Goal: Browse casually: Explore the website without a specific task or goal

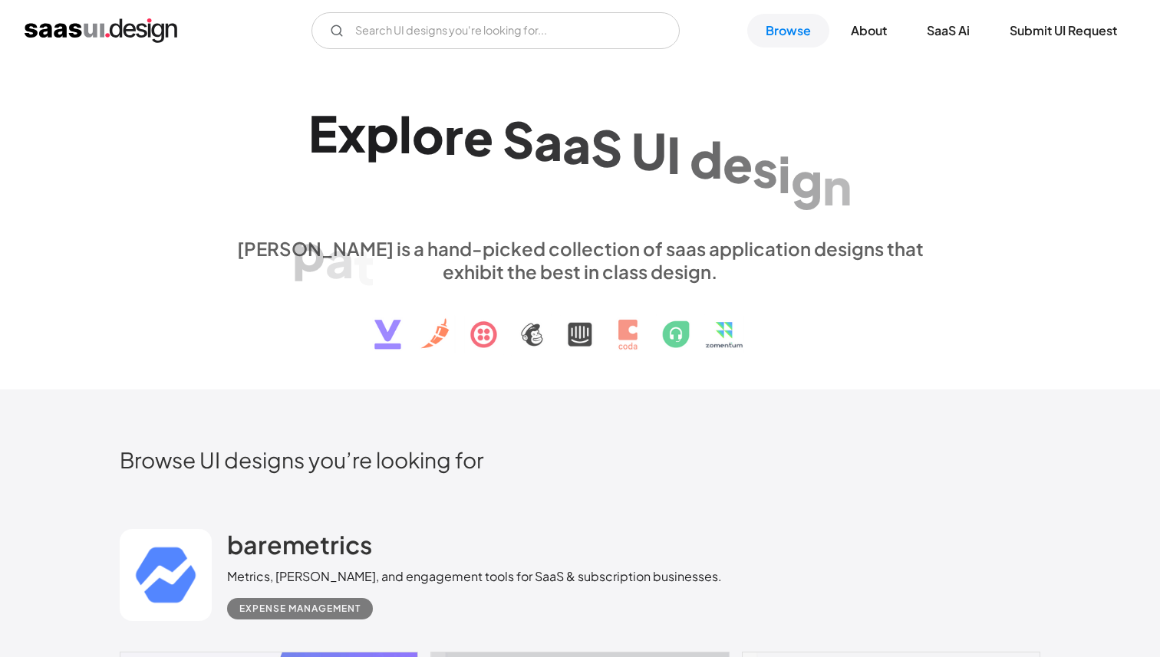
scroll to position [390, 0]
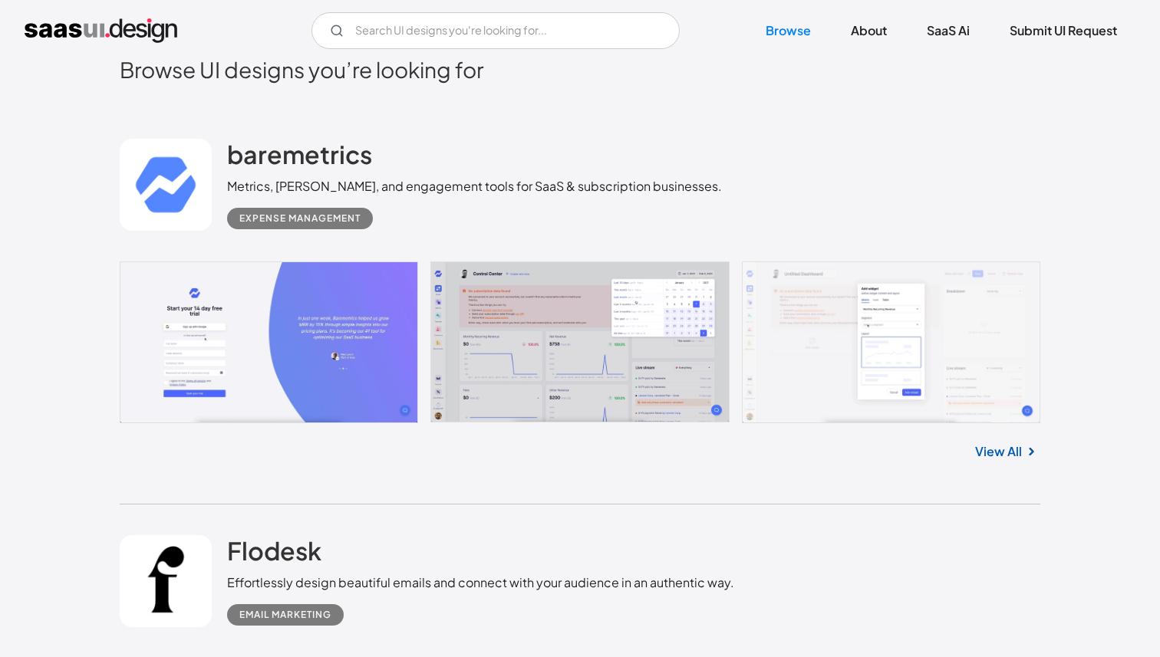
click at [994, 450] on link "View All" at bounding box center [998, 452] width 47 height 18
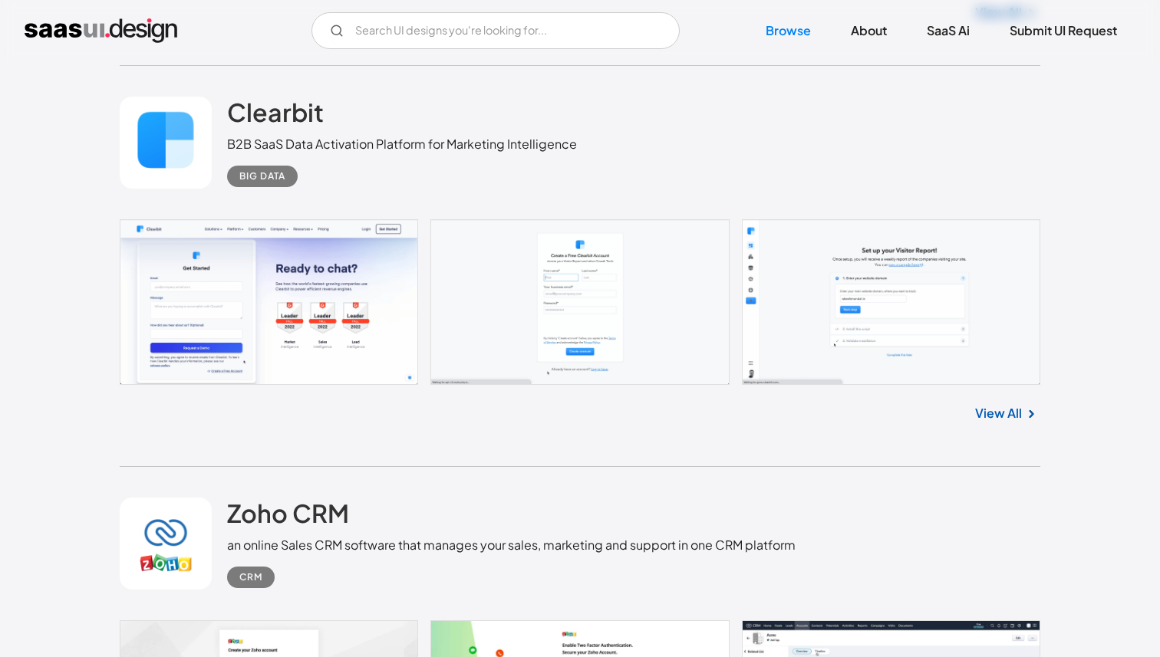
scroll to position [4896, 0]
click at [1026, 424] on img at bounding box center [1031, 415] width 18 height 18
click at [1007, 414] on link "View All" at bounding box center [998, 414] width 47 height 18
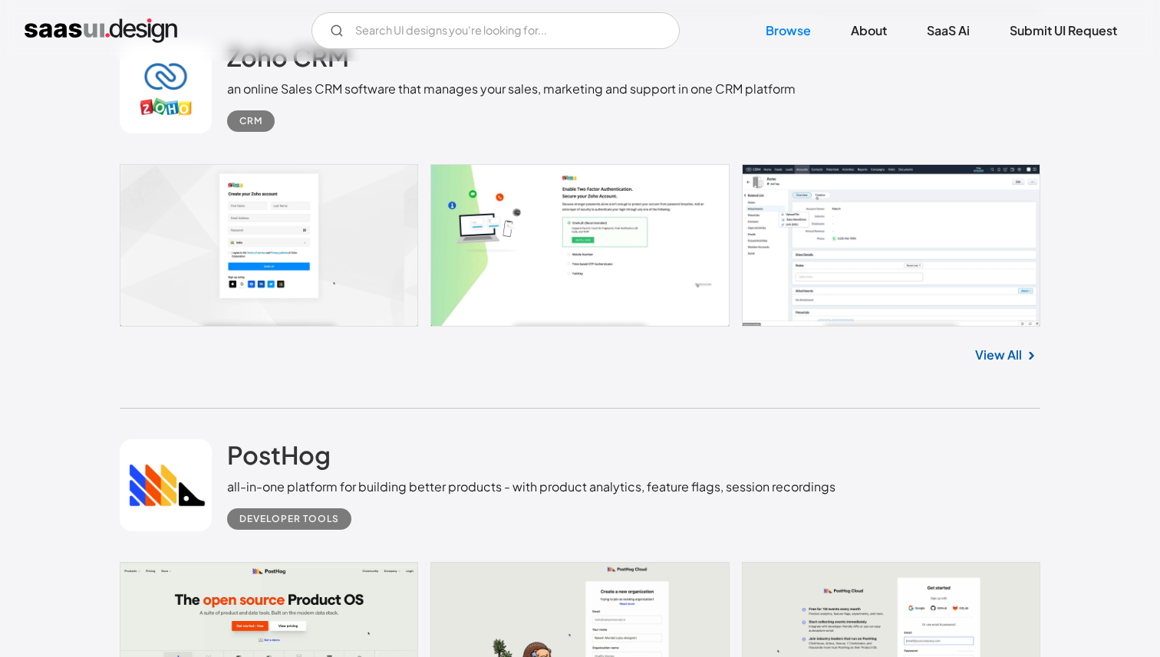
scroll to position [5354, 0]
click at [1020, 359] on link "View All" at bounding box center [998, 354] width 47 height 18
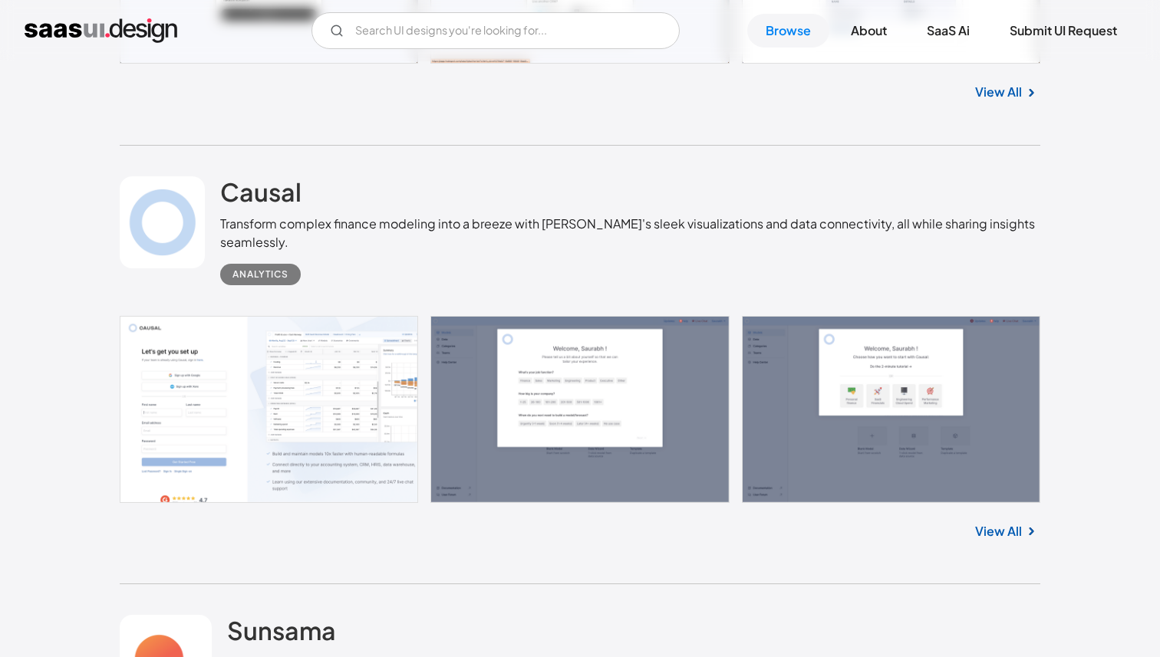
scroll to position [8463, 0]
click at [989, 532] on link "View All" at bounding box center [998, 531] width 47 height 18
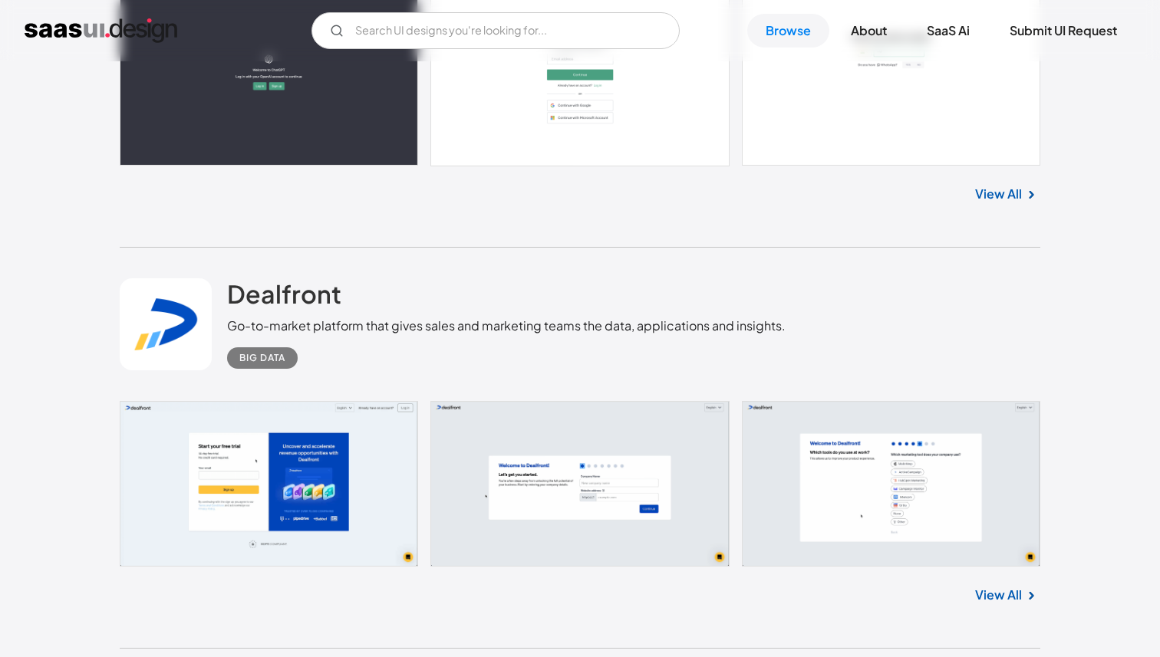
scroll to position [10888, 0]
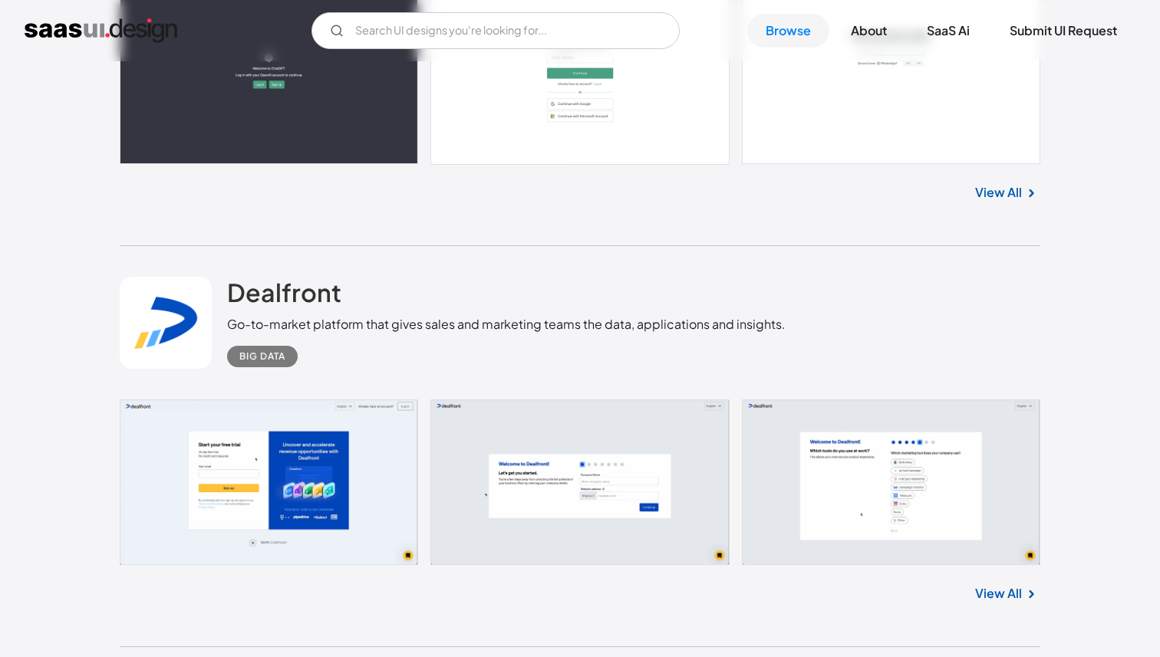
click at [997, 599] on link "View All" at bounding box center [998, 594] width 47 height 18
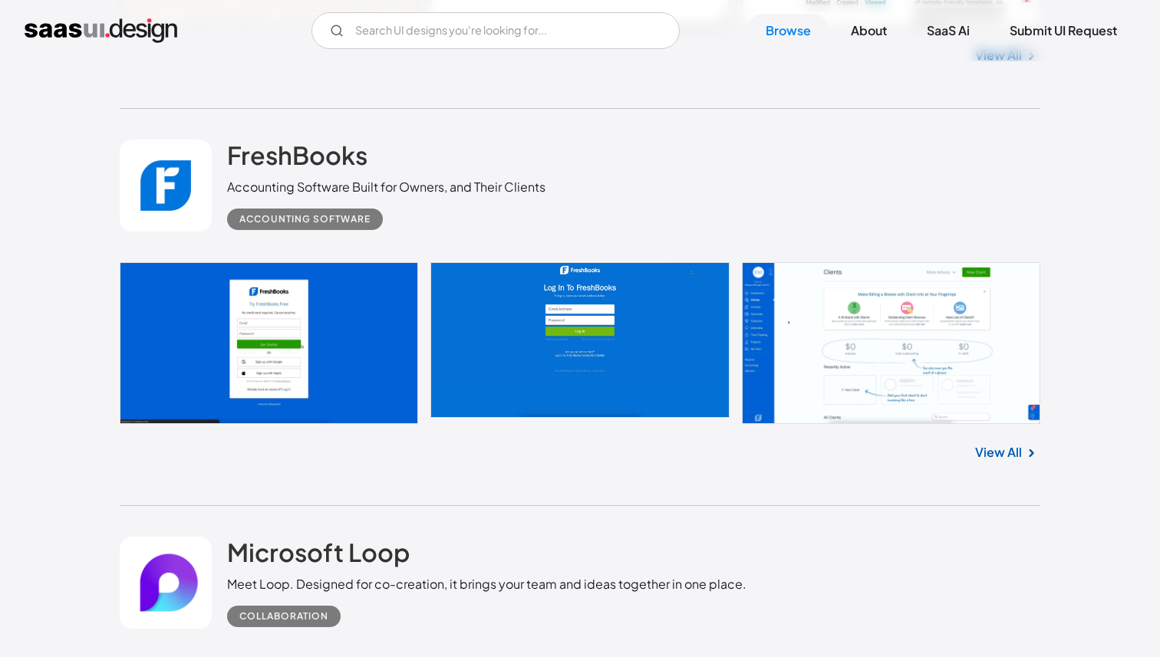
scroll to position [17107, 0]
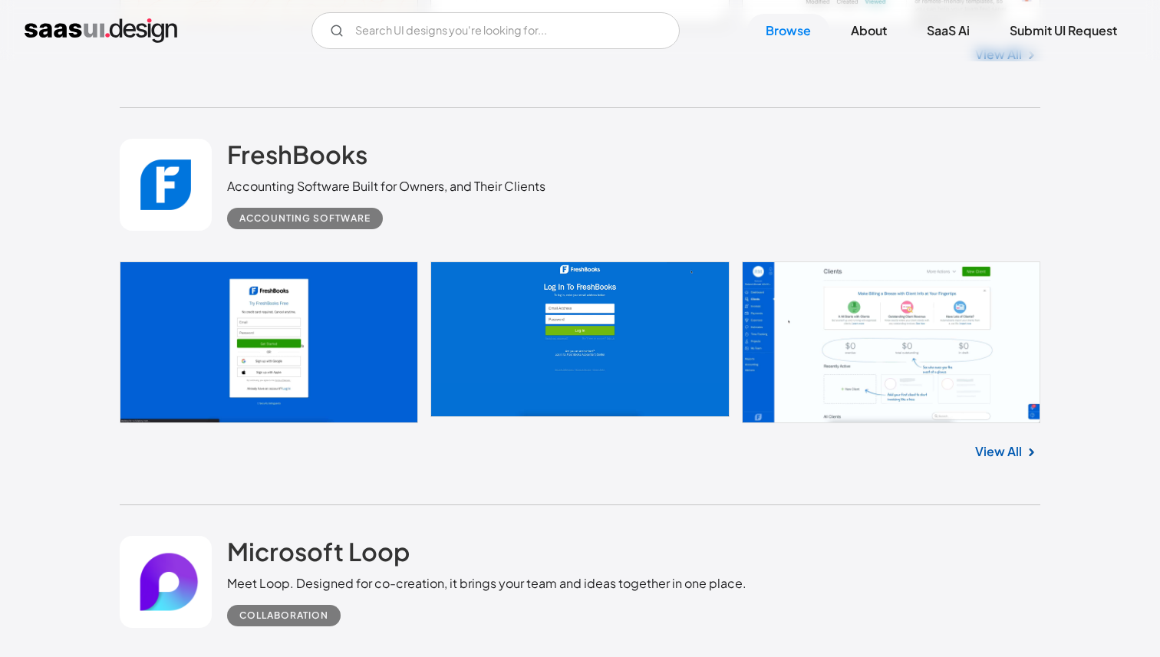
click at [999, 461] on link "View All" at bounding box center [998, 452] width 47 height 18
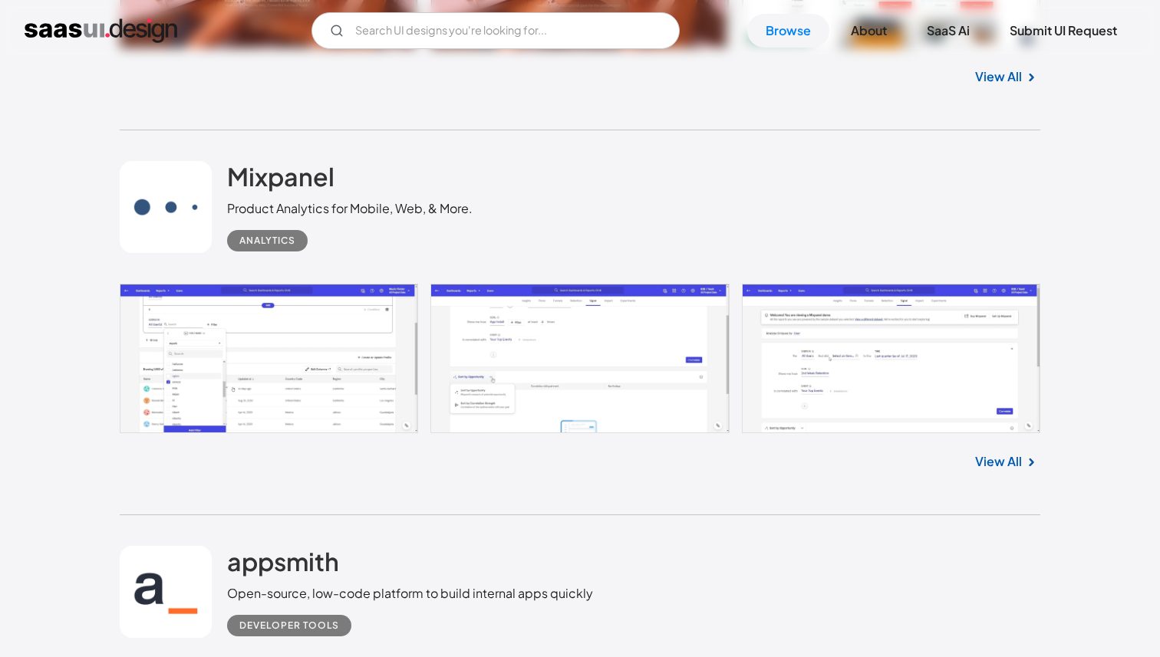
scroll to position [19601, 0]
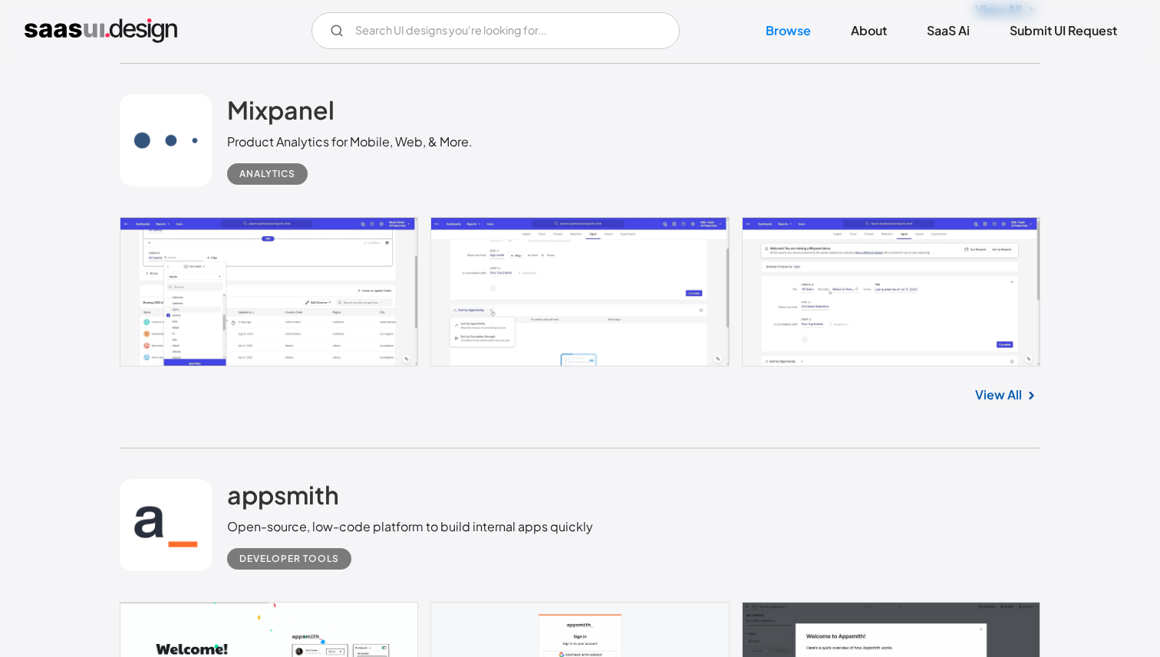
click at [1005, 404] on link "View All" at bounding box center [998, 395] width 47 height 18
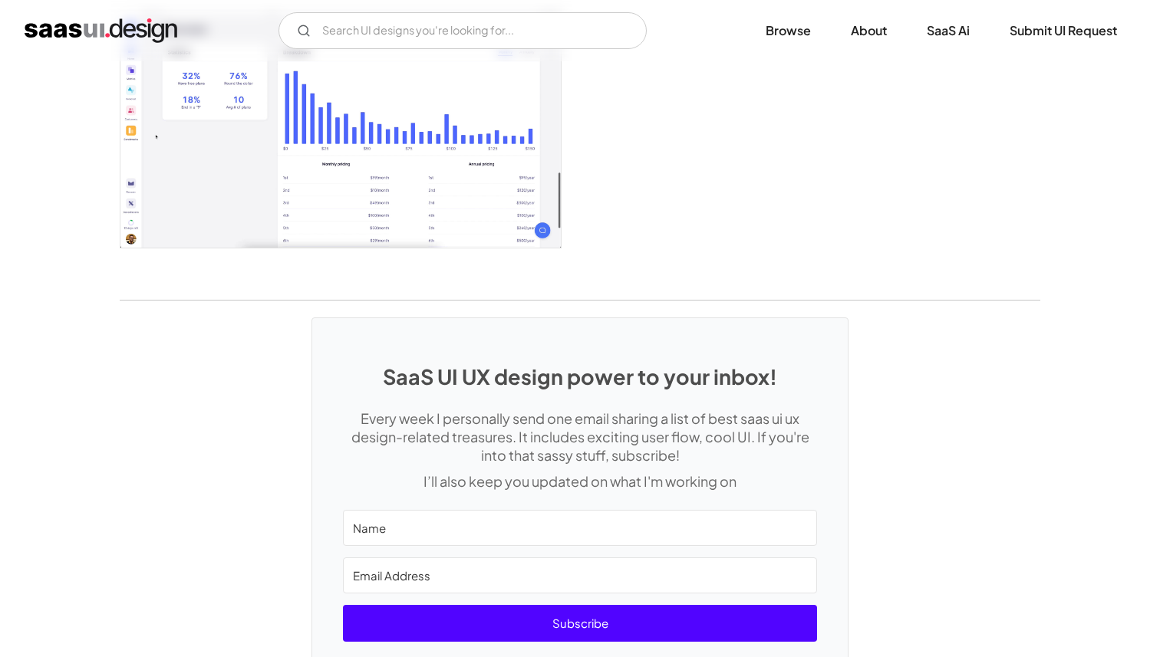
scroll to position [3033, 0]
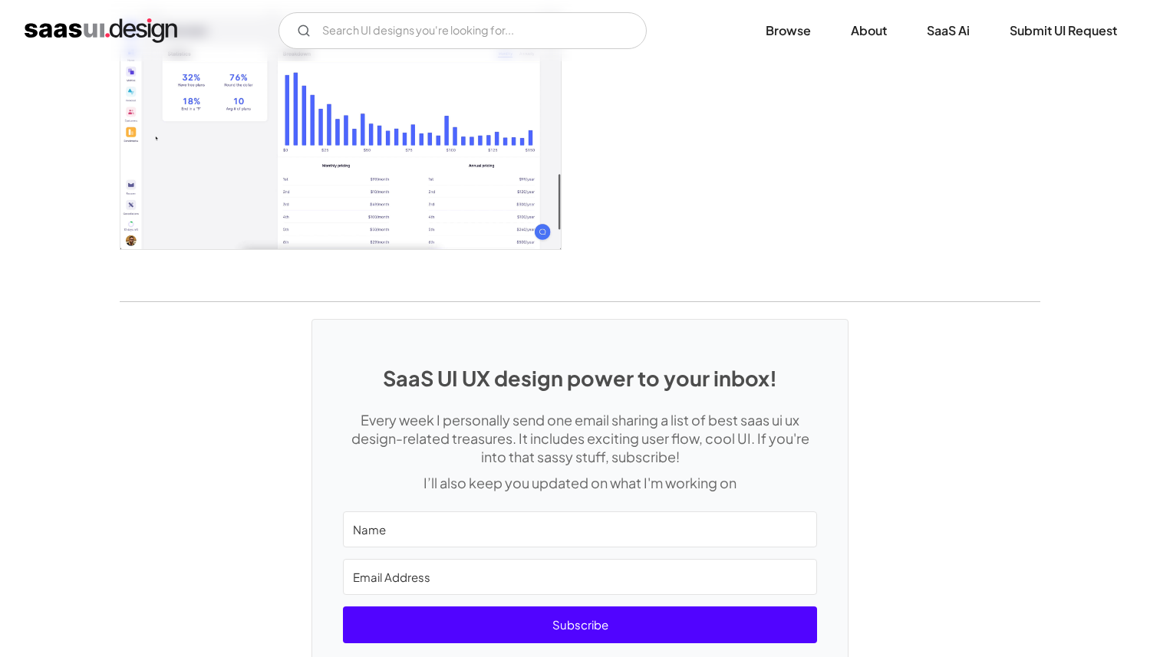
click at [393, 198] on img "open lightbox" at bounding box center [340, 130] width 440 height 237
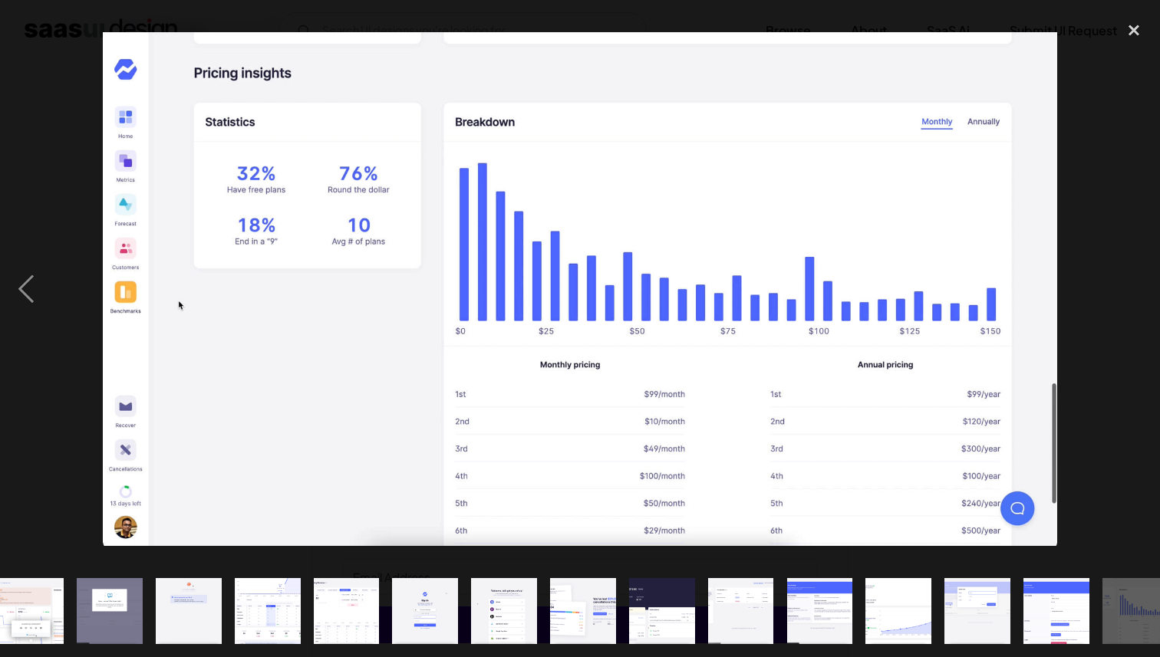
scroll to position [0, 351]
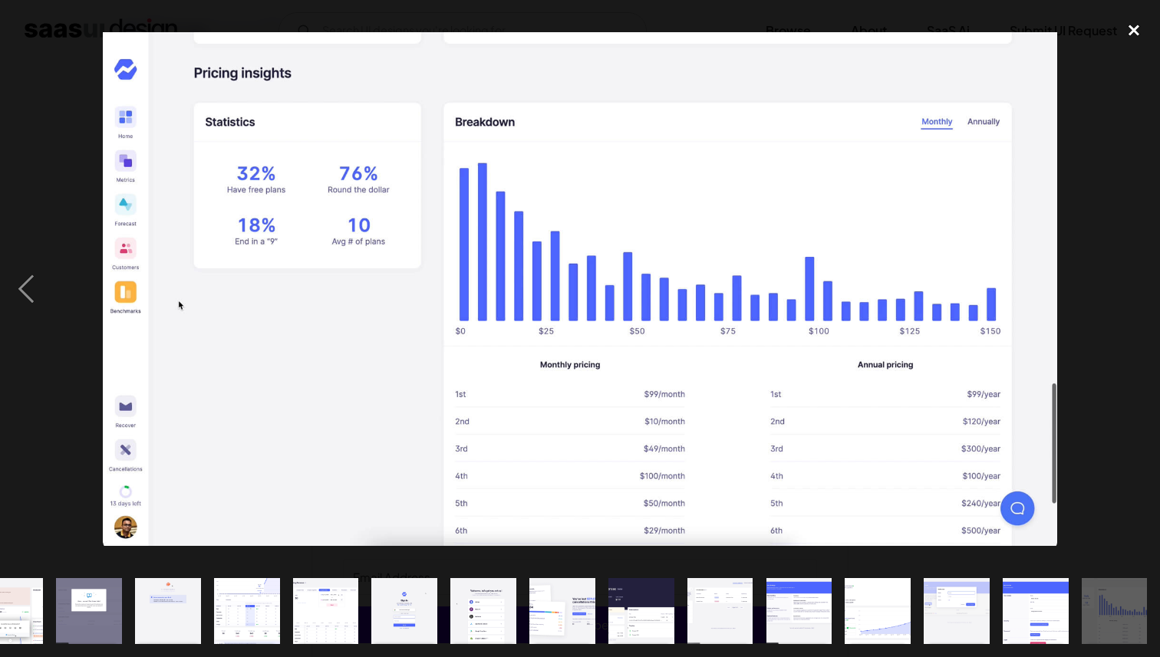
click at [1132, 31] on div "close lightbox" at bounding box center [1134, 30] width 52 height 34
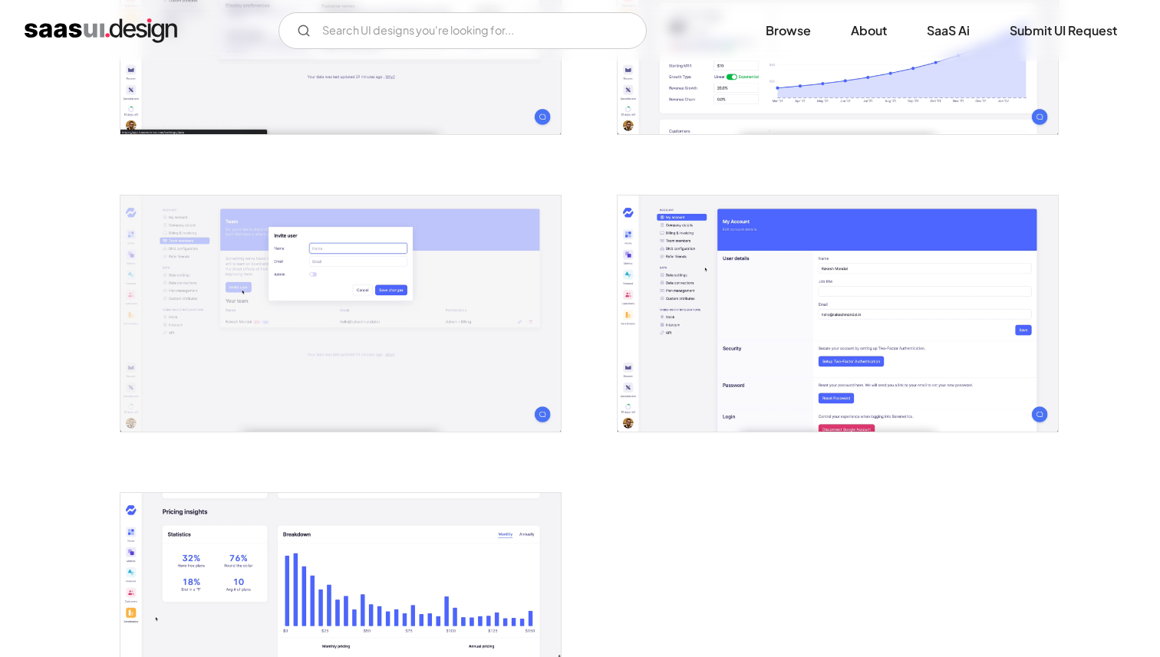
scroll to position [2545, 0]
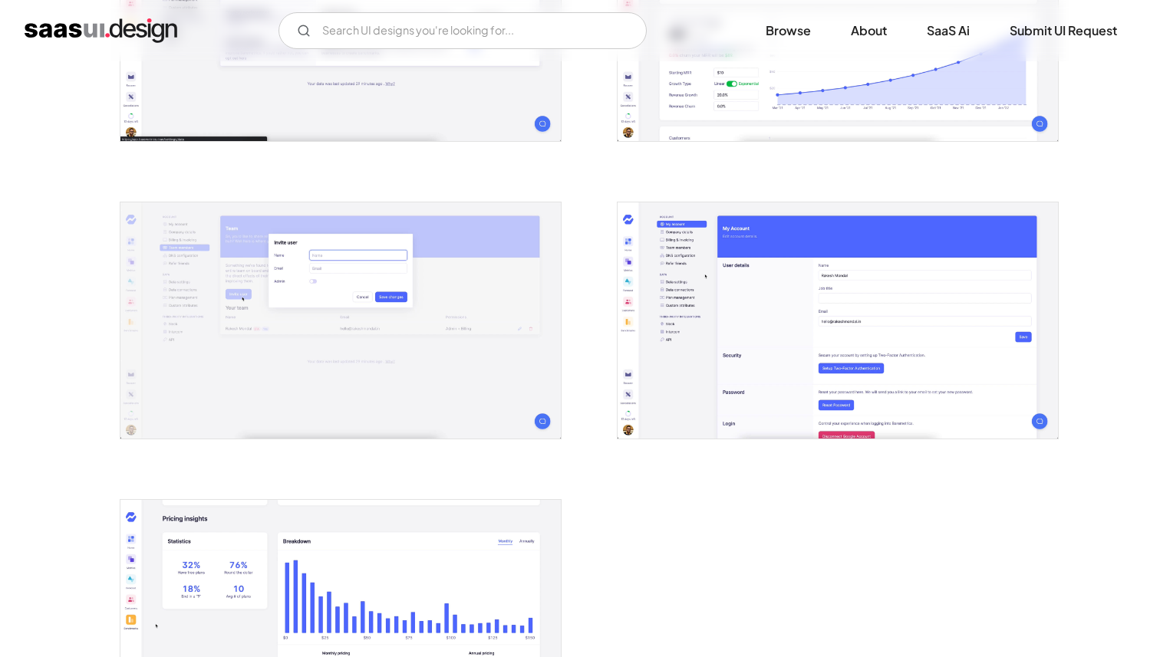
click at [487, 262] on img "open lightbox" at bounding box center [340, 321] width 440 height 237
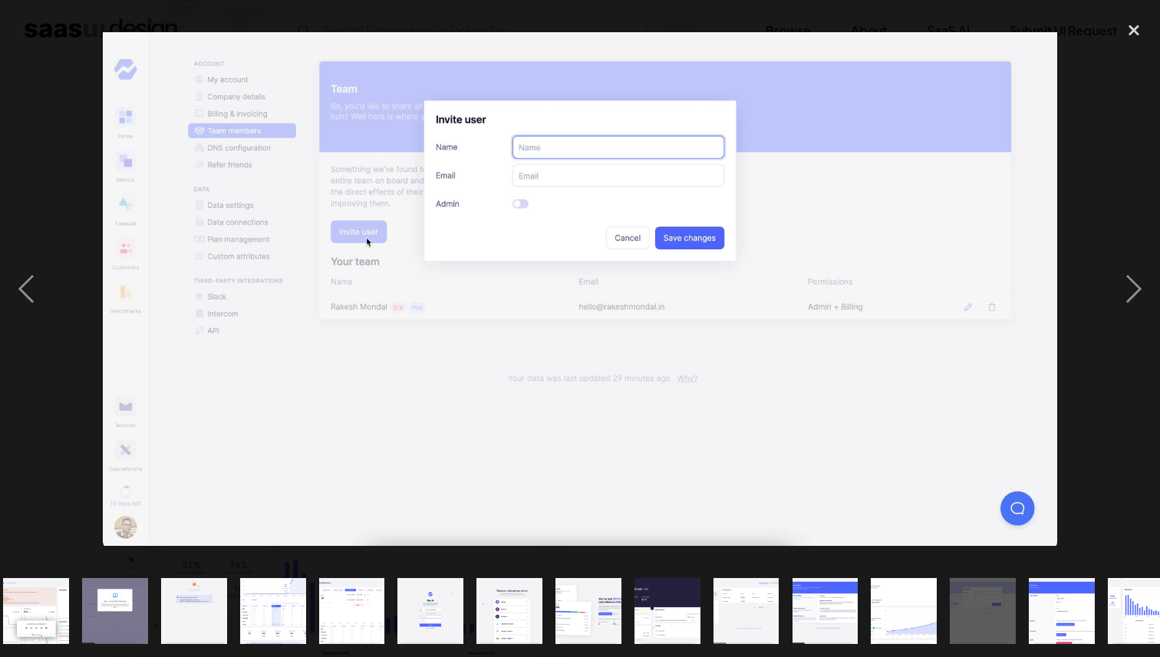
scroll to position [0, 351]
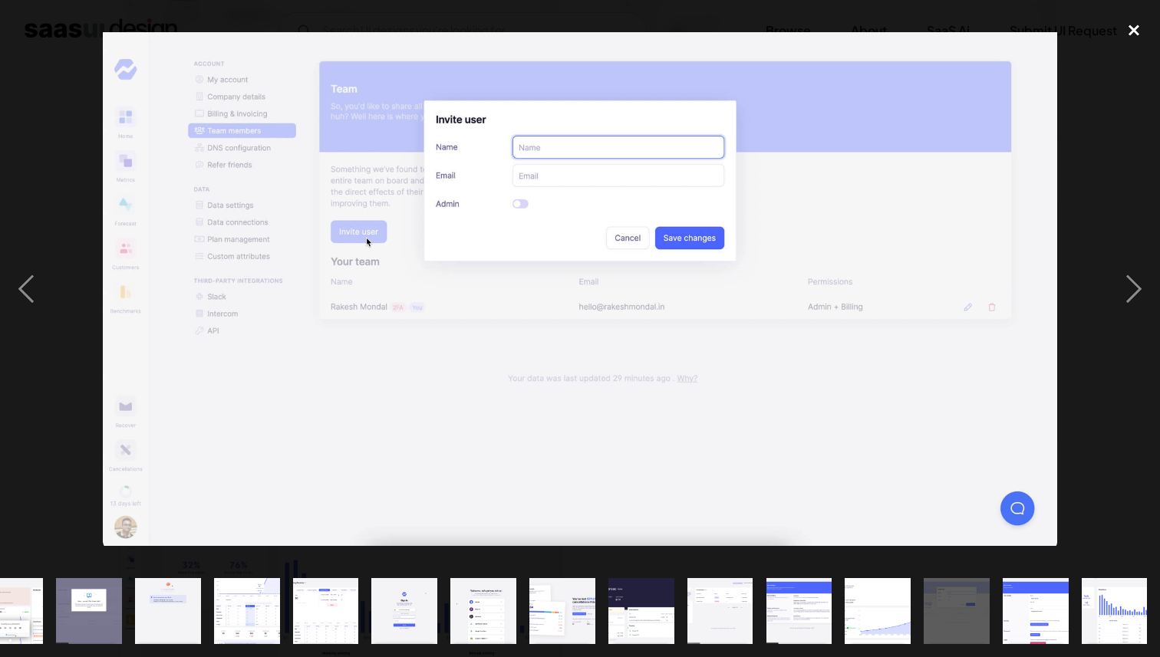
click at [1129, 35] on div "close lightbox" at bounding box center [1134, 30] width 52 height 34
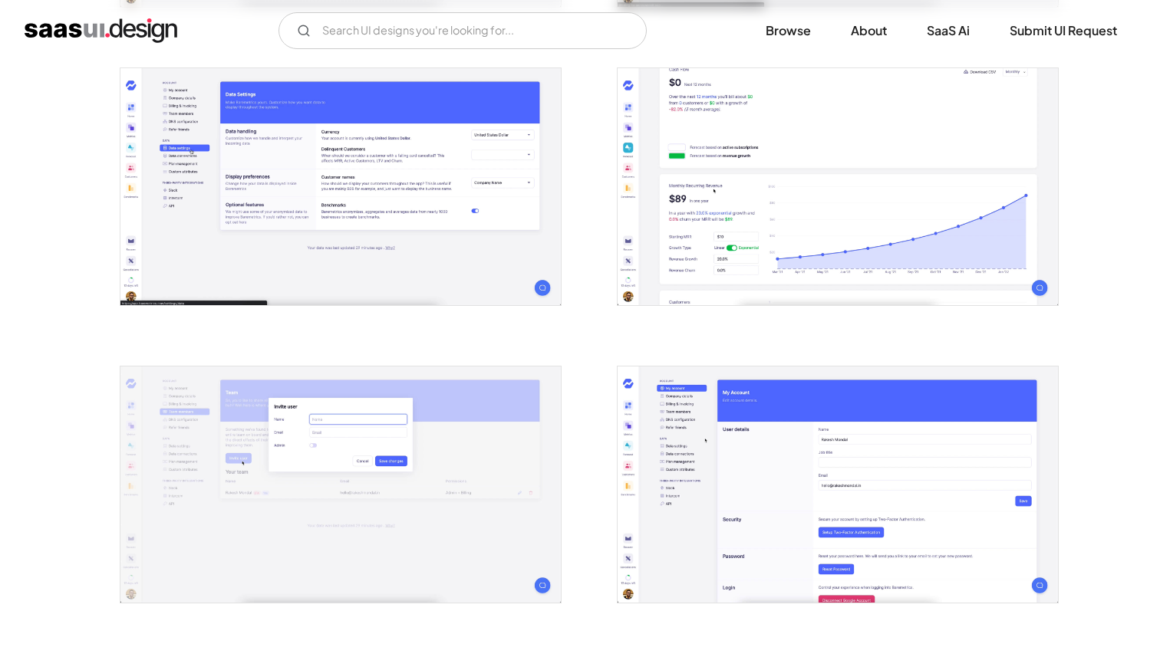
scroll to position [2378, 0]
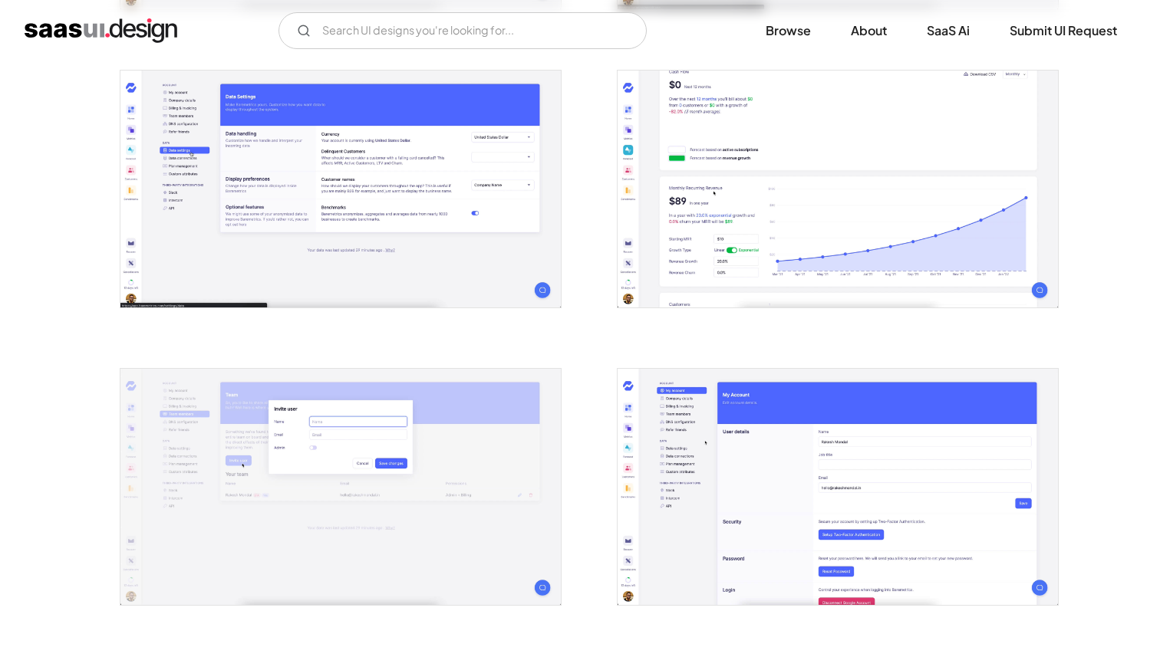
click at [777, 216] on img "open lightbox" at bounding box center [838, 189] width 440 height 237
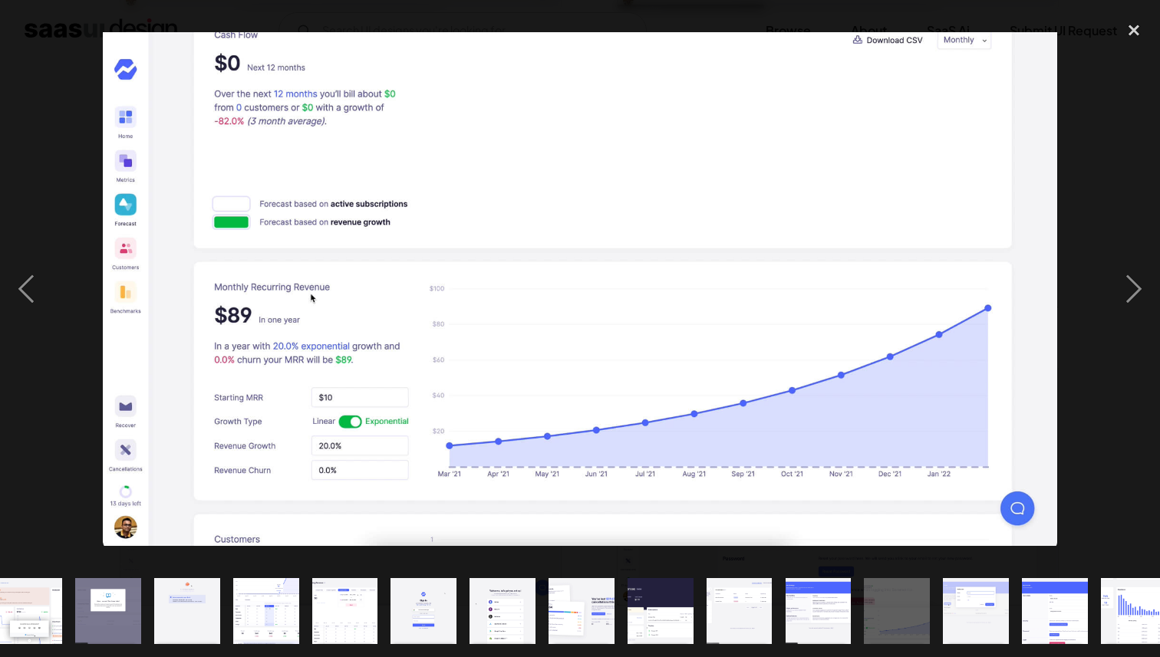
scroll to position [0, 351]
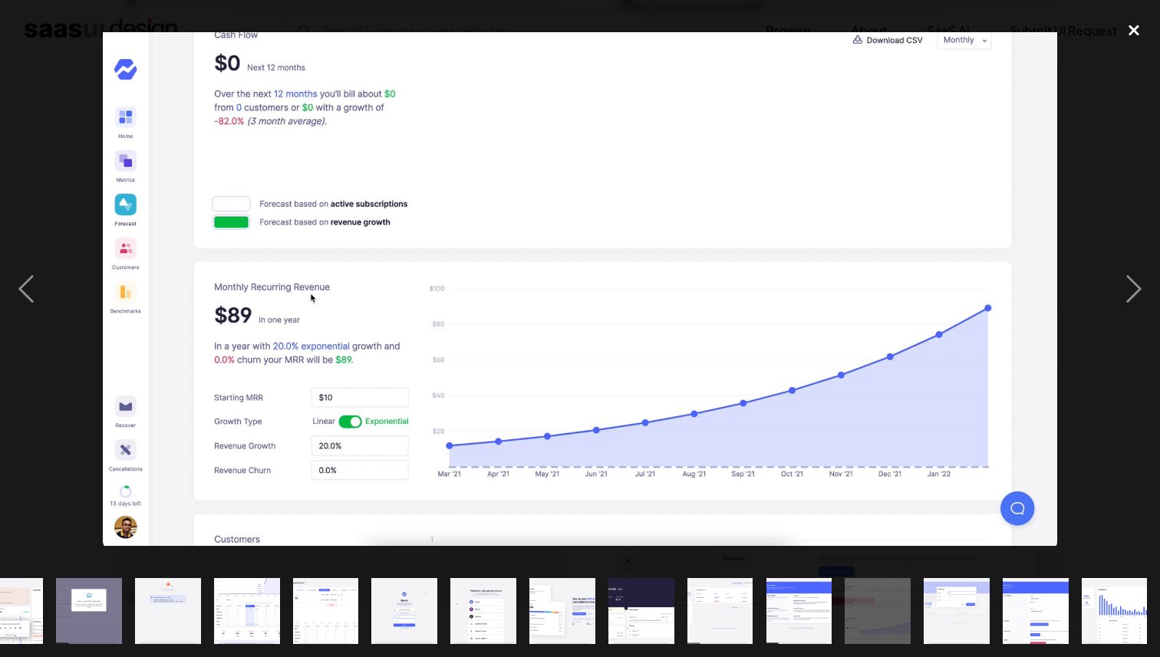
click at [1132, 29] on div "close lightbox" at bounding box center [1134, 30] width 52 height 34
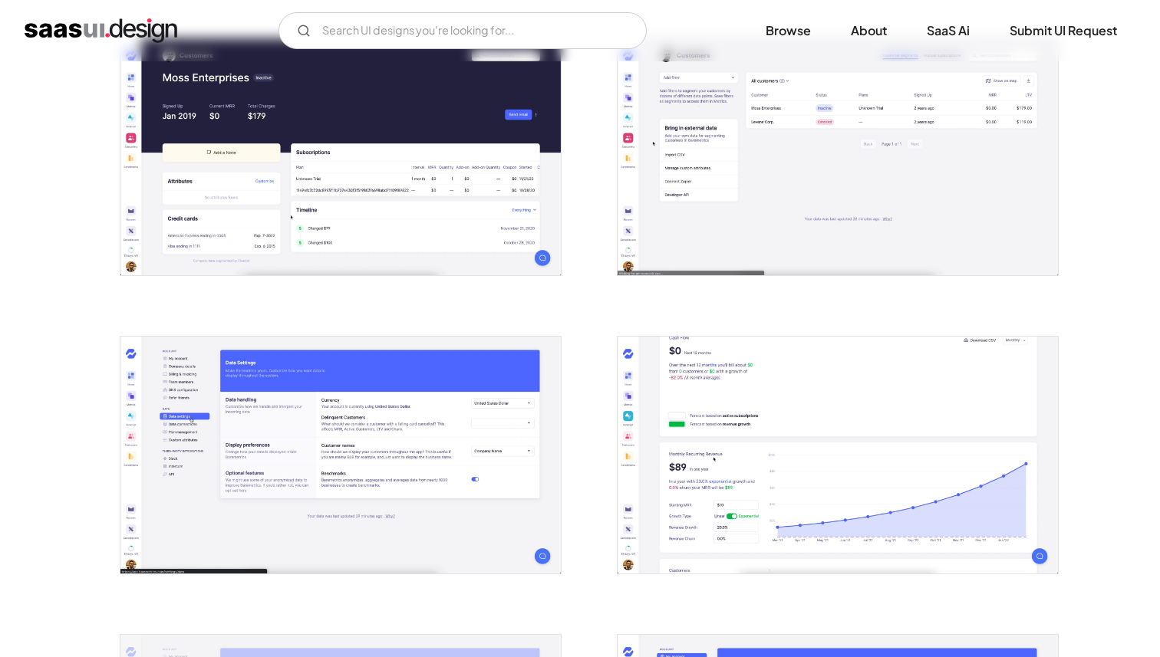
scroll to position [2108, 0]
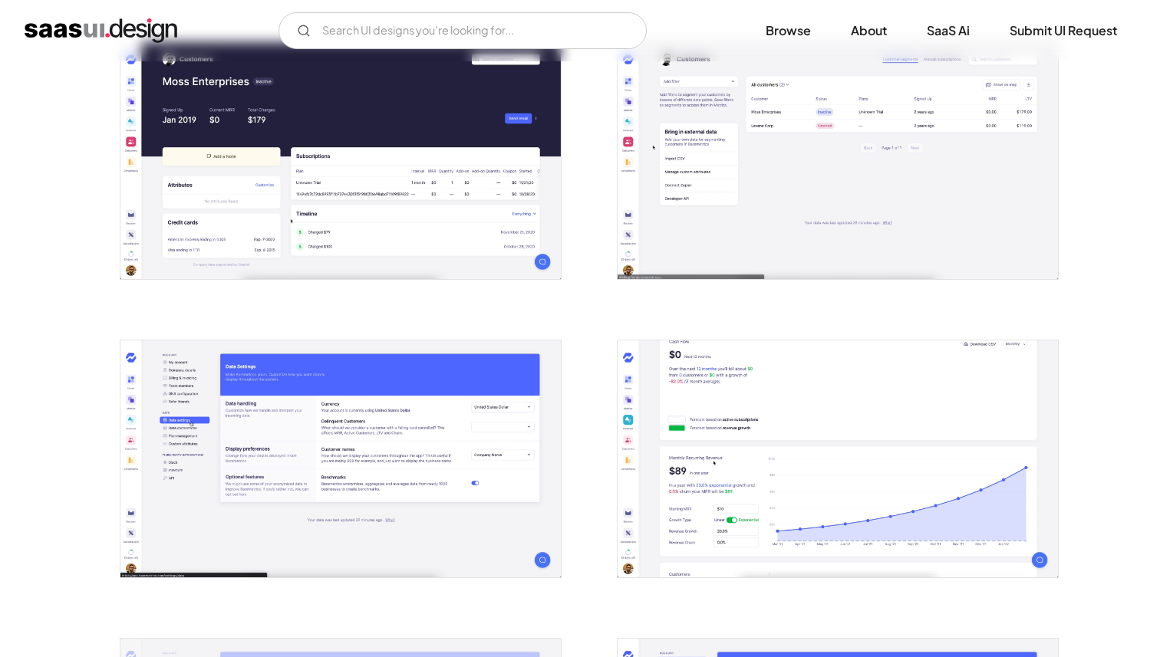
click at [768, 198] on img "open lightbox" at bounding box center [838, 160] width 440 height 237
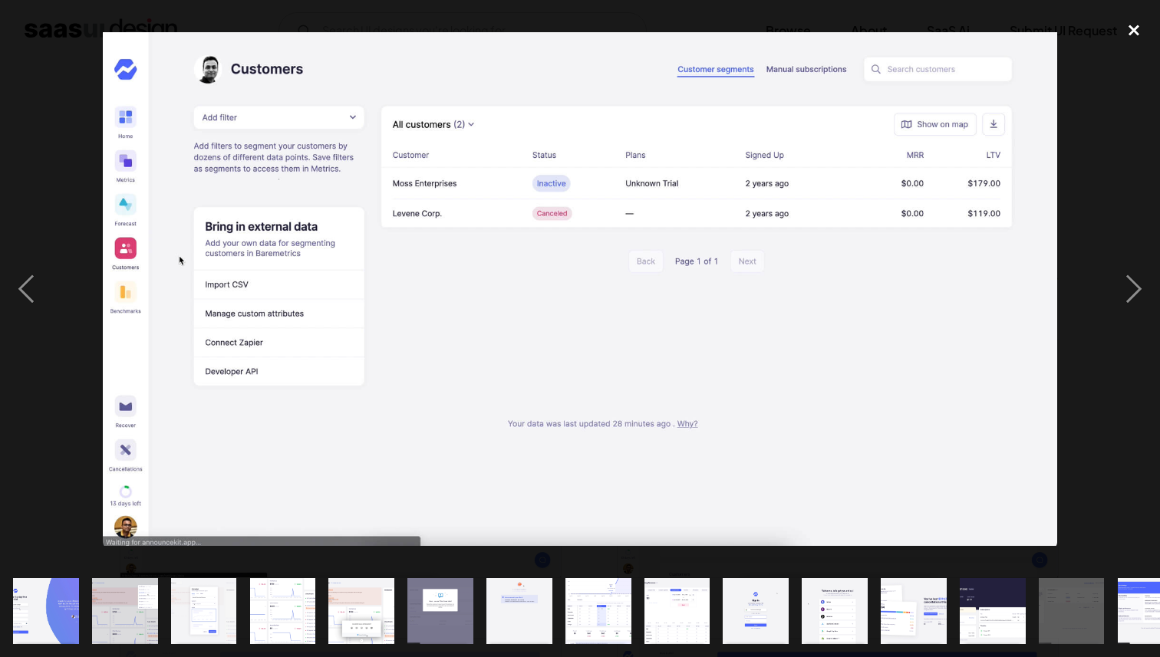
click at [1135, 37] on div "close lightbox" at bounding box center [1134, 30] width 52 height 34
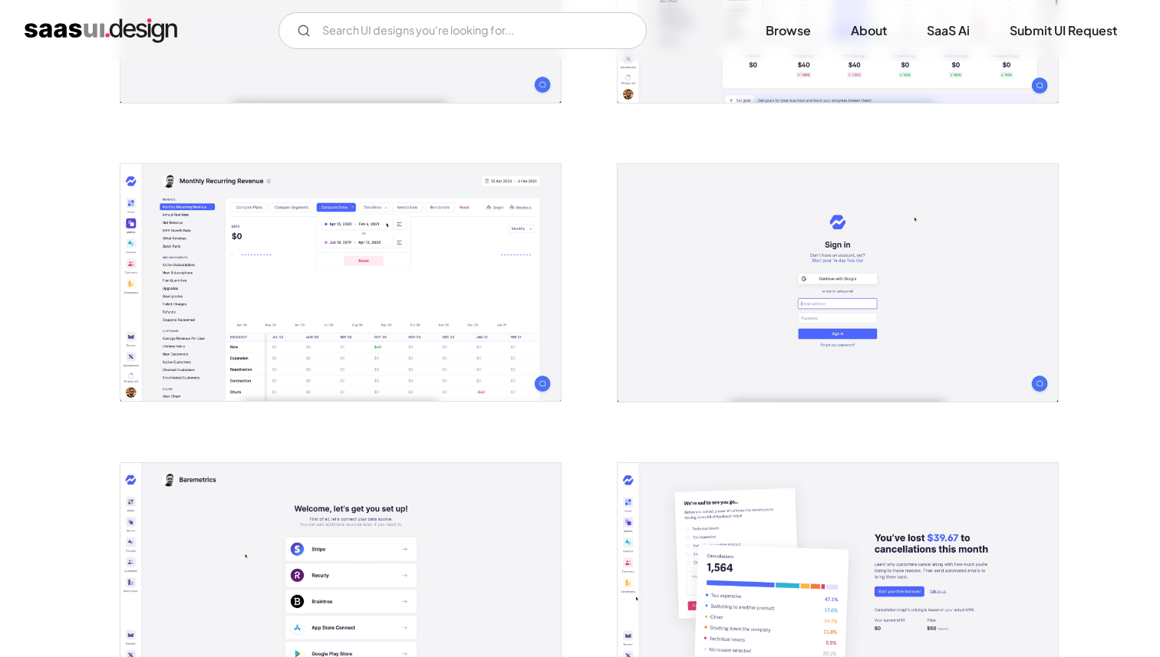
scroll to position [1381, 0]
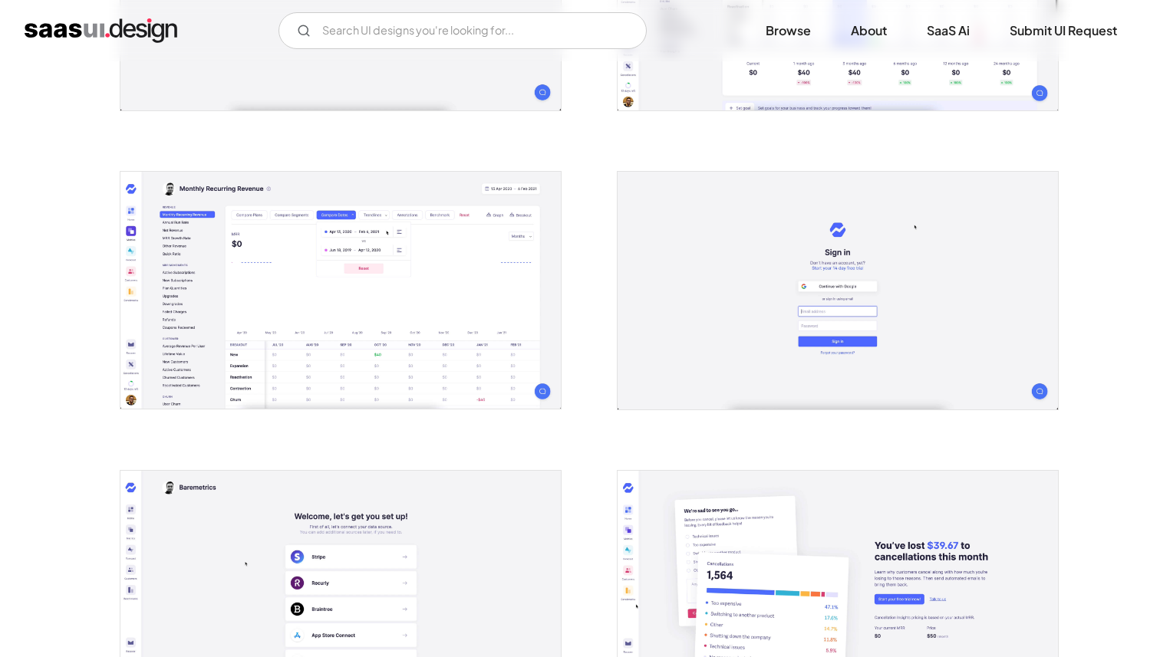
click at [438, 269] on img "open lightbox" at bounding box center [340, 290] width 440 height 237
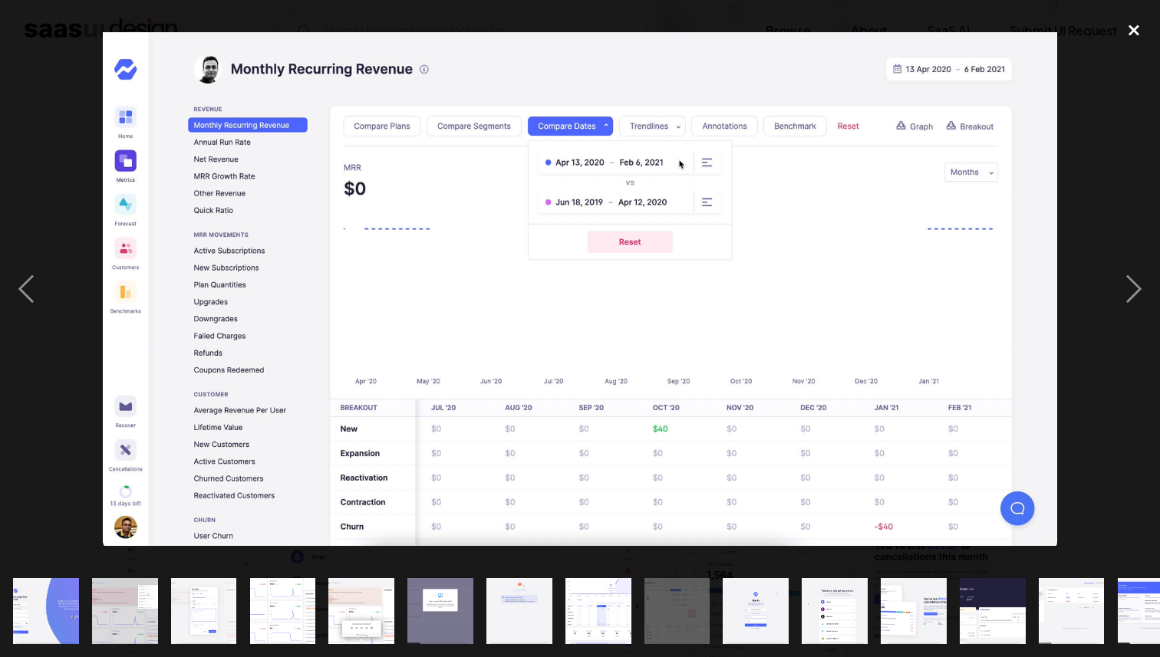
click at [1132, 27] on div "close lightbox" at bounding box center [1134, 30] width 52 height 34
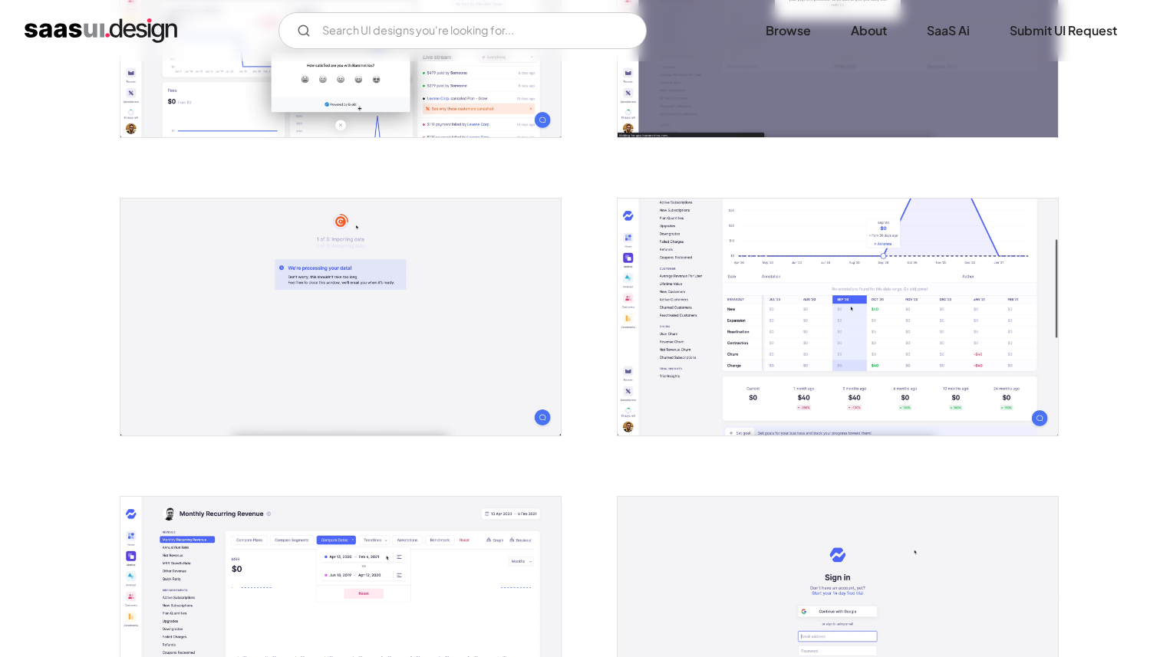
scroll to position [1055, 0]
click at [914, 232] on img "open lightbox" at bounding box center [838, 317] width 440 height 237
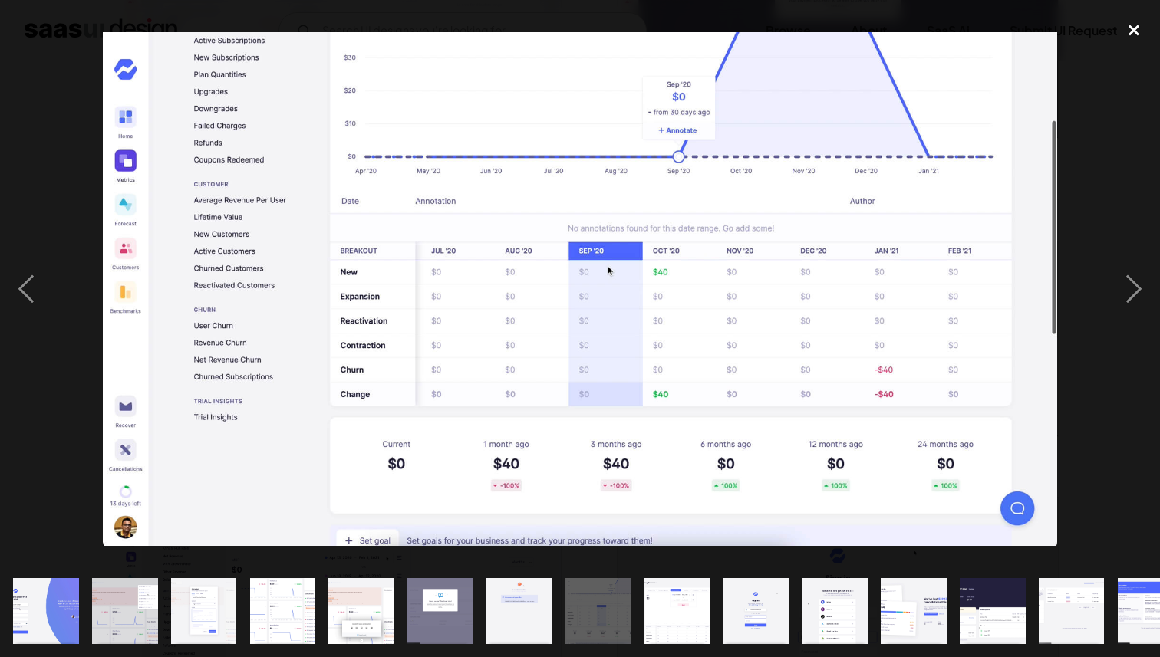
click at [1132, 34] on div "close lightbox" at bounding box center [1134, 30] width 52 height 34
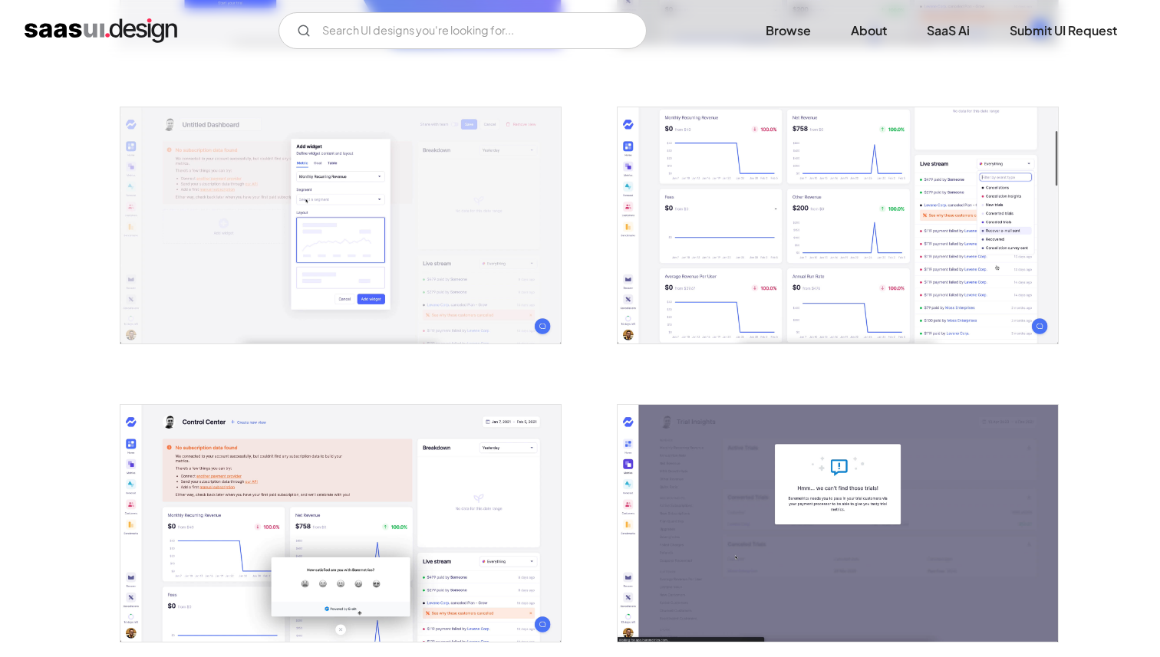
scroll to position [536, 0]
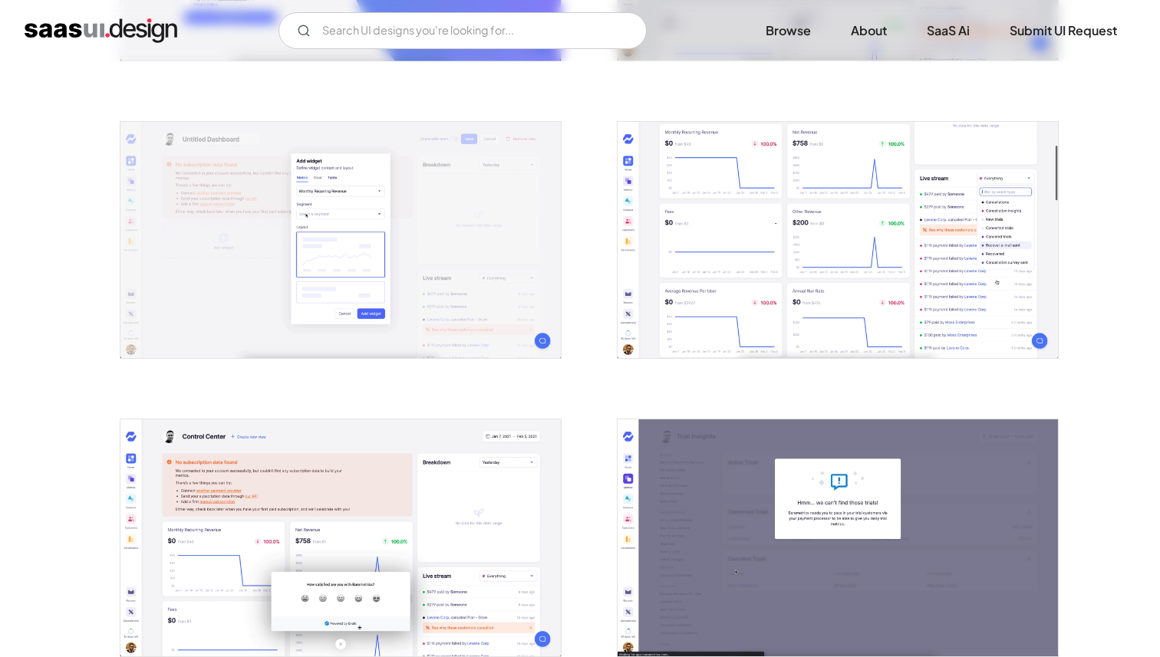
click at [808, 193] on img "open lightbox" at bounding box center [838, 240] width 440 height 237
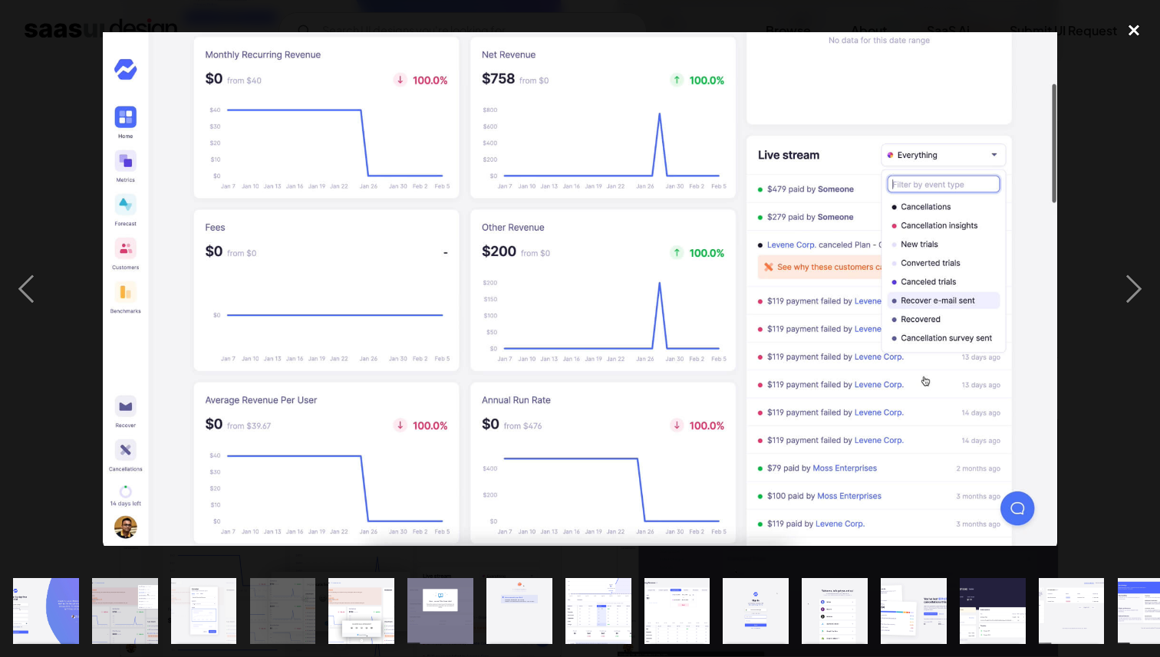
click at [1124, 32] on div "close lightbox" at bounding box center [1134, 30] width 52 height 34
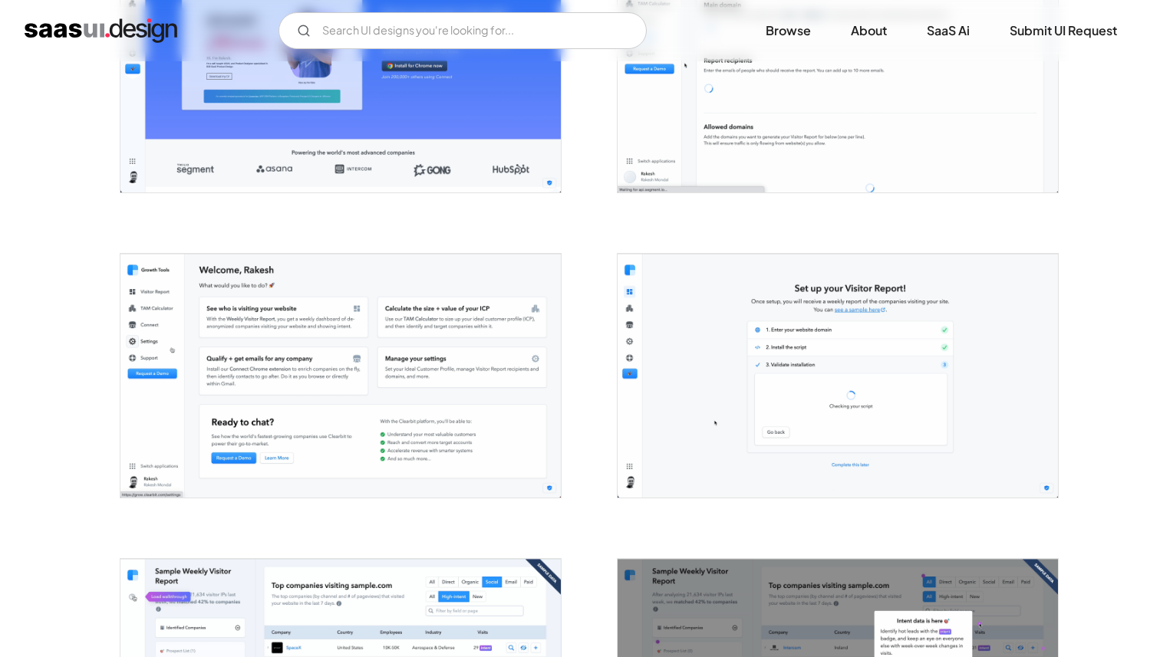
scroll to position [2239, 0]
click at [420, 327] on img "open lightbox" at bounding box center [340, 376] width 440 height 243
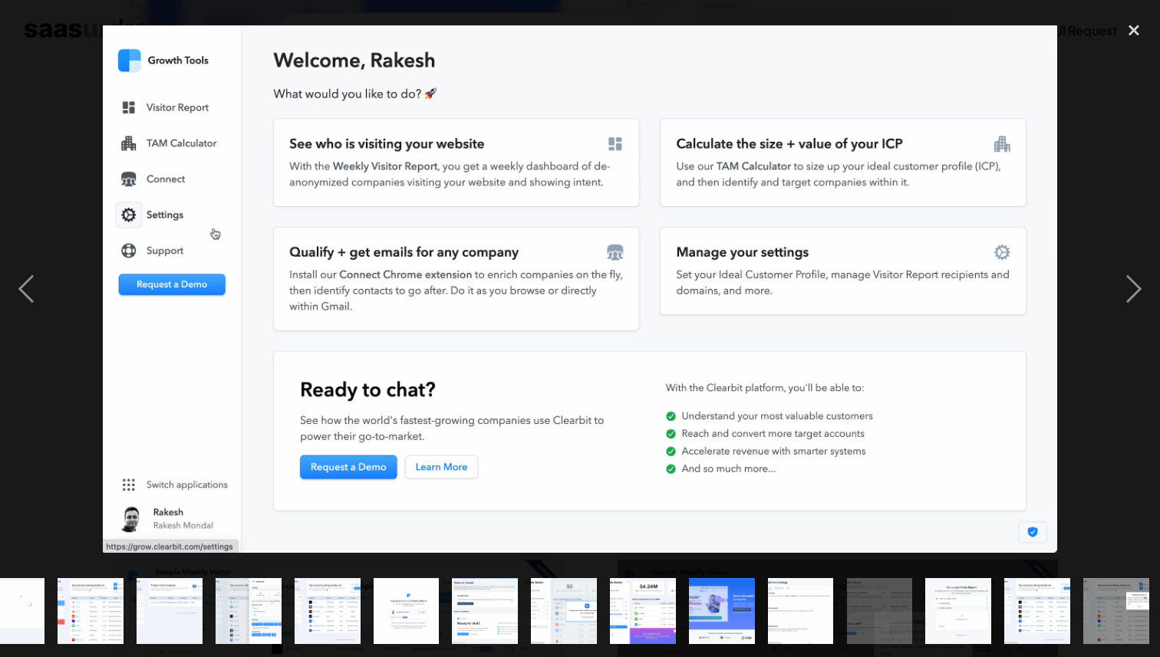
scroll to position [0, 273]
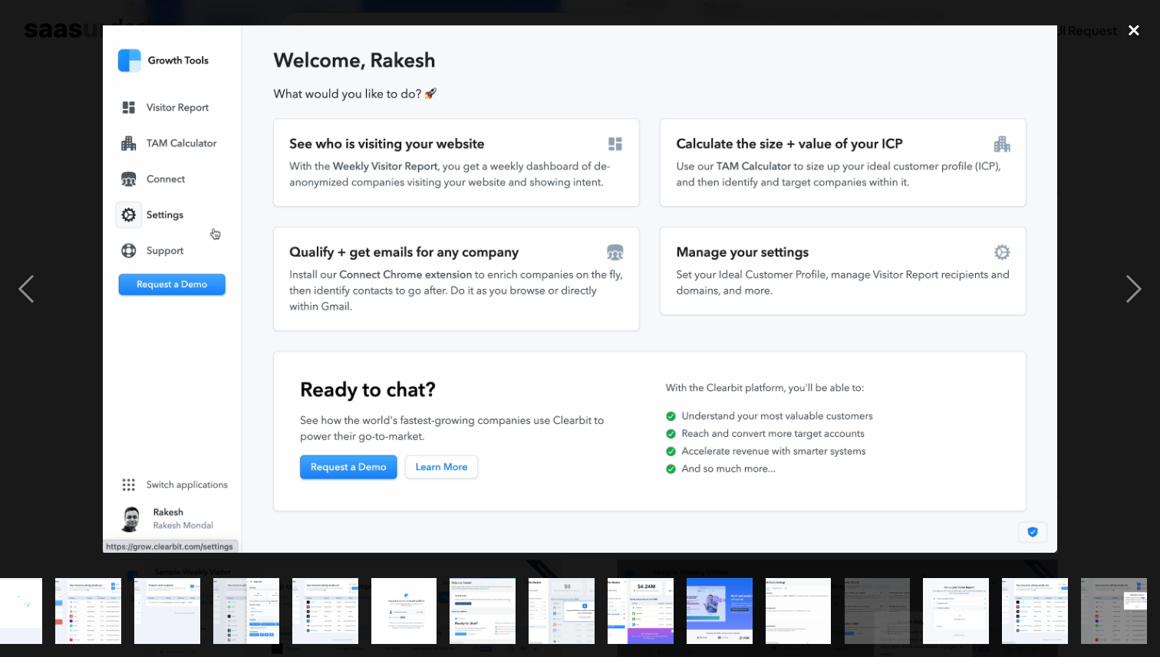
click at [1137, 29] on div "close lightbox" at bounding box center [1134, 30] width 52 height 34
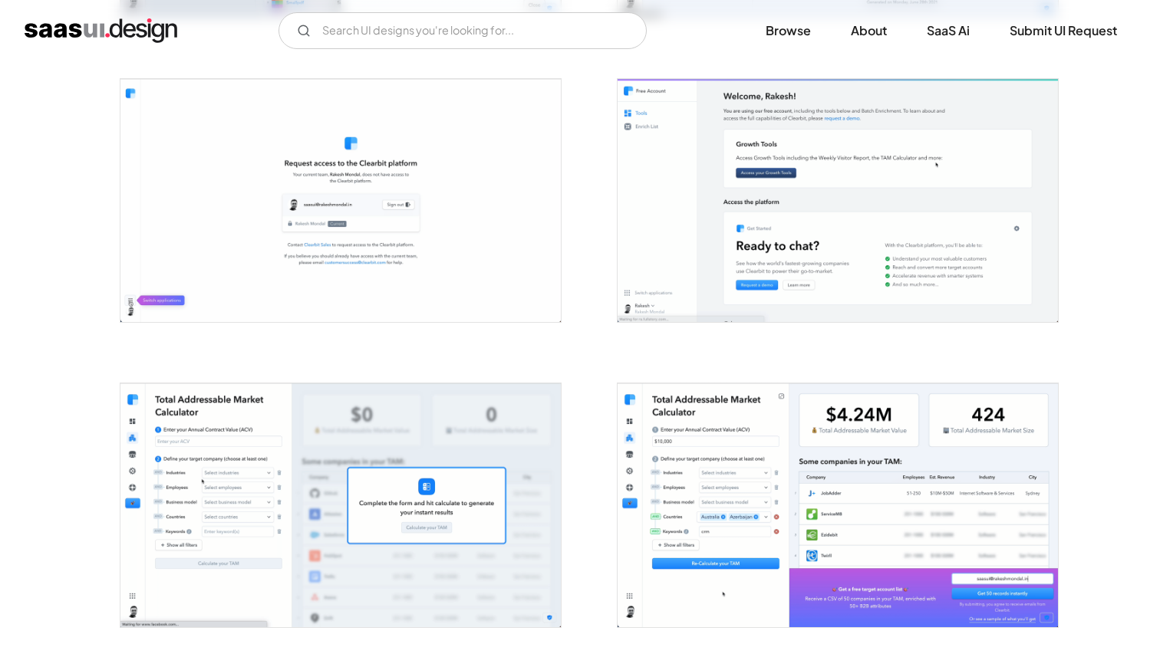
scroll to position [1499, 0]
click at [777, 450] on img "open lightbox" at bounding box center [838, 505] width 440 height 243
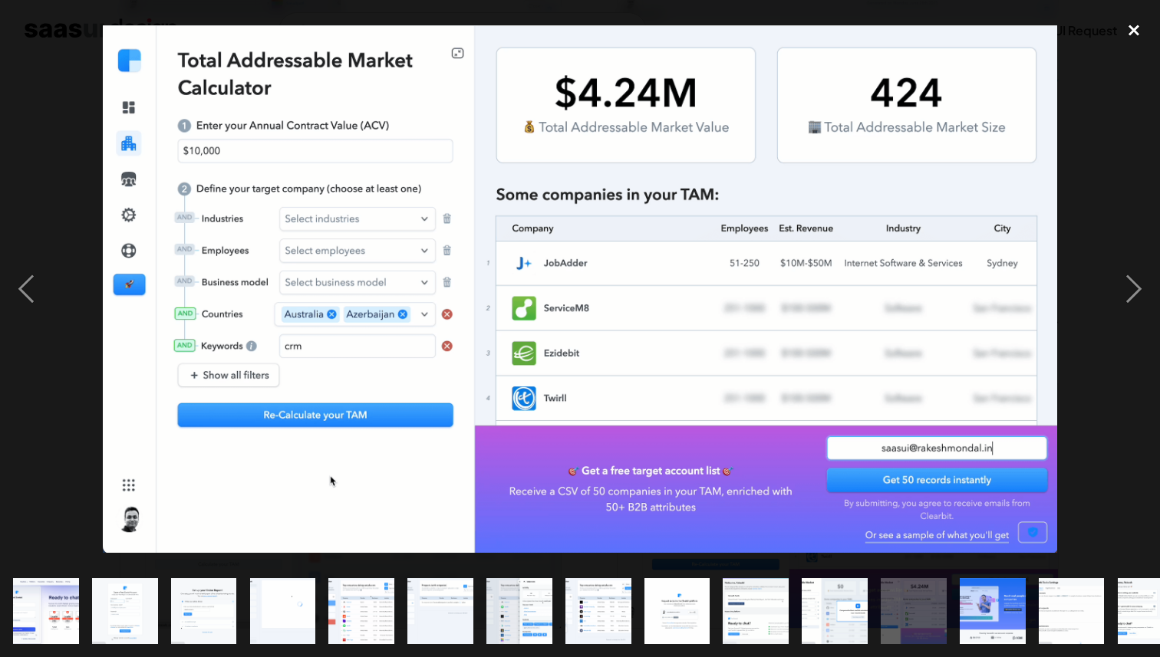
click at [1135, 29] on div "close lightbox" at bounding box center [1134, 30] width 52 height 34
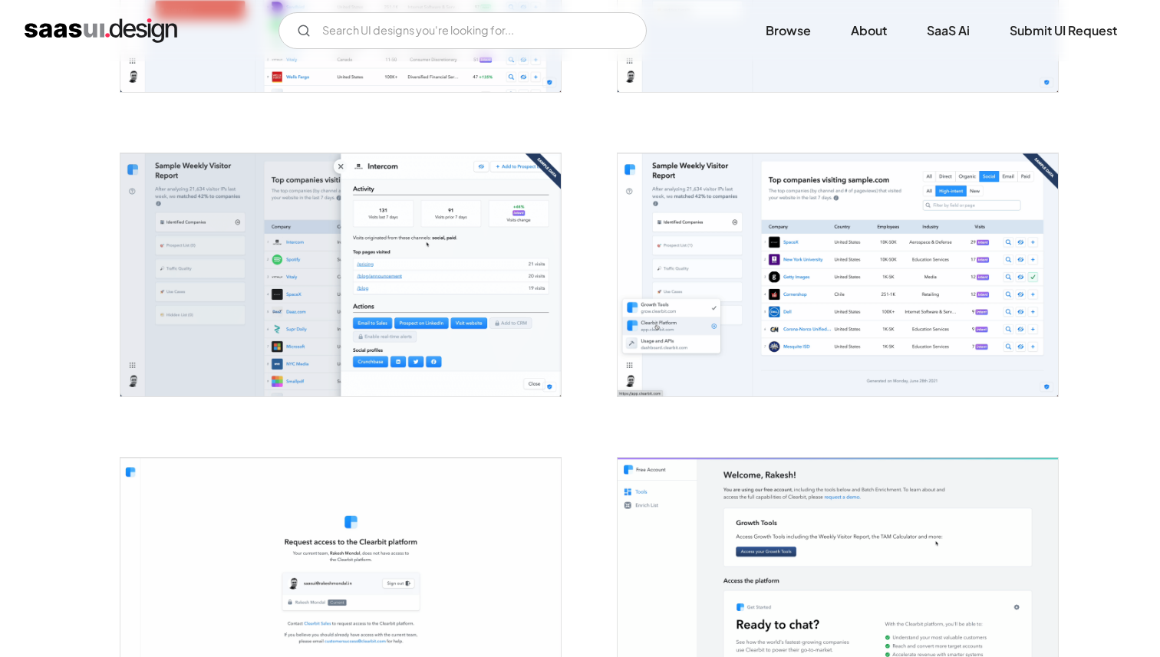
scroll to position [1120, 0]
click at [878, 208] on img "open lightbox" at bounding box center [838, 275] width 440 height 243
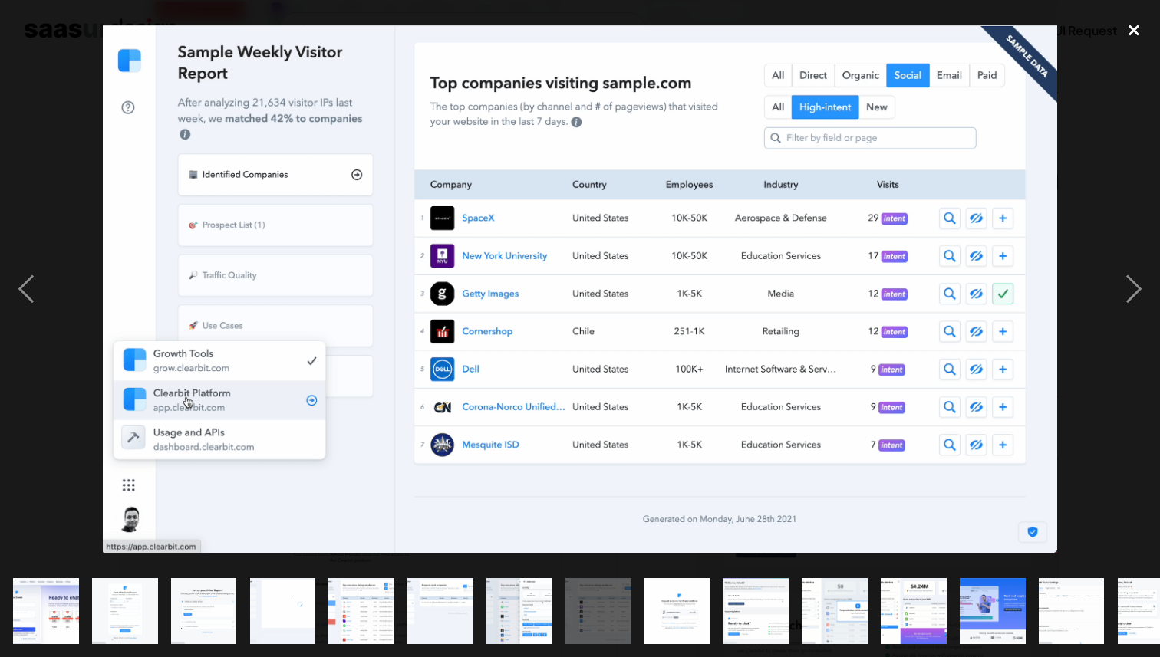
click at [1133, 21] on div "close lightbox" at bounding box center [1134, 30] width 52 height 34
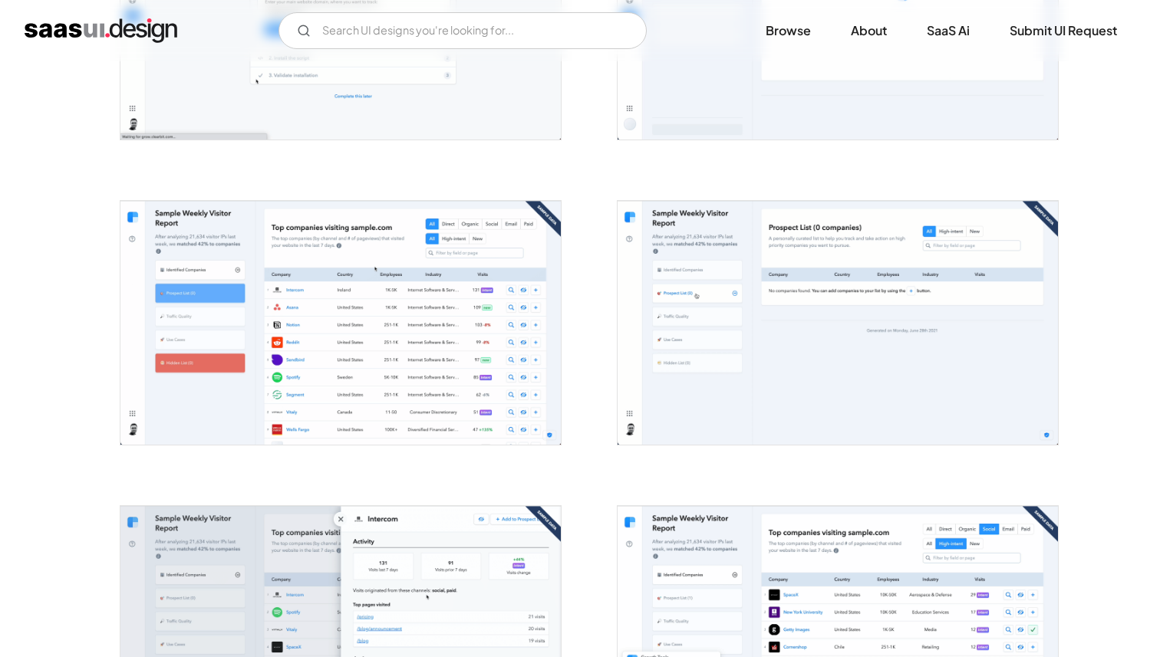
scroll to position [767, 0]
click at [421, 321] on img "open lightbox" at bounding box center [340, 323] width 440 height 243
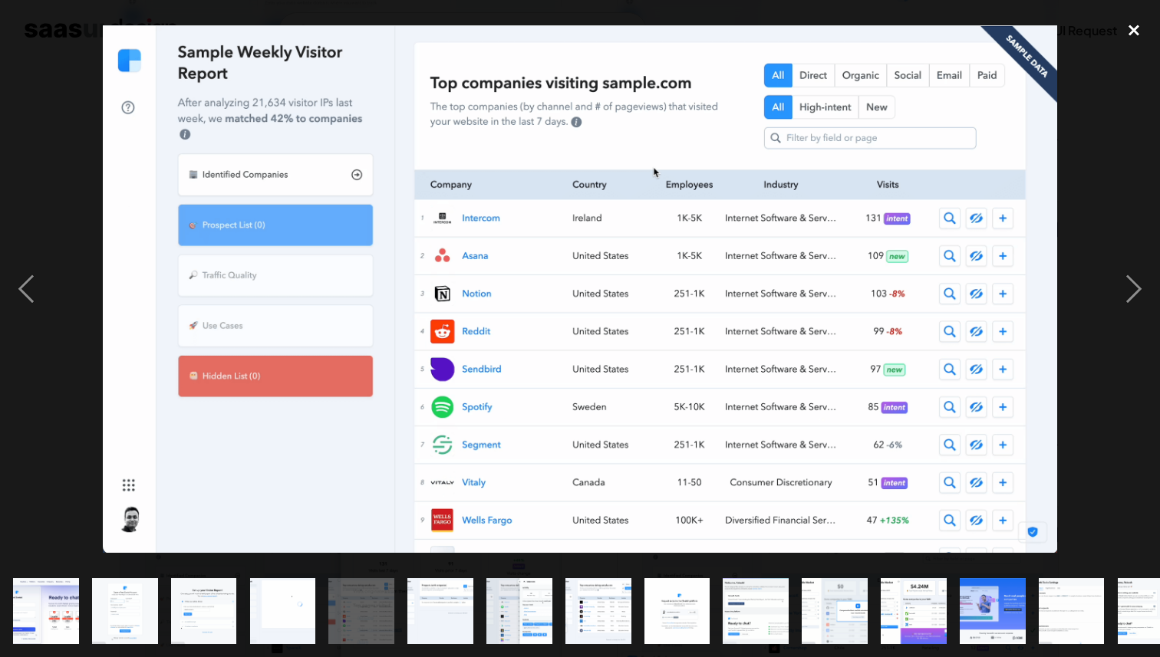
click at [1132, 21] on div "close lightbox" at bounding box center [1134, 30] width 52 height 34
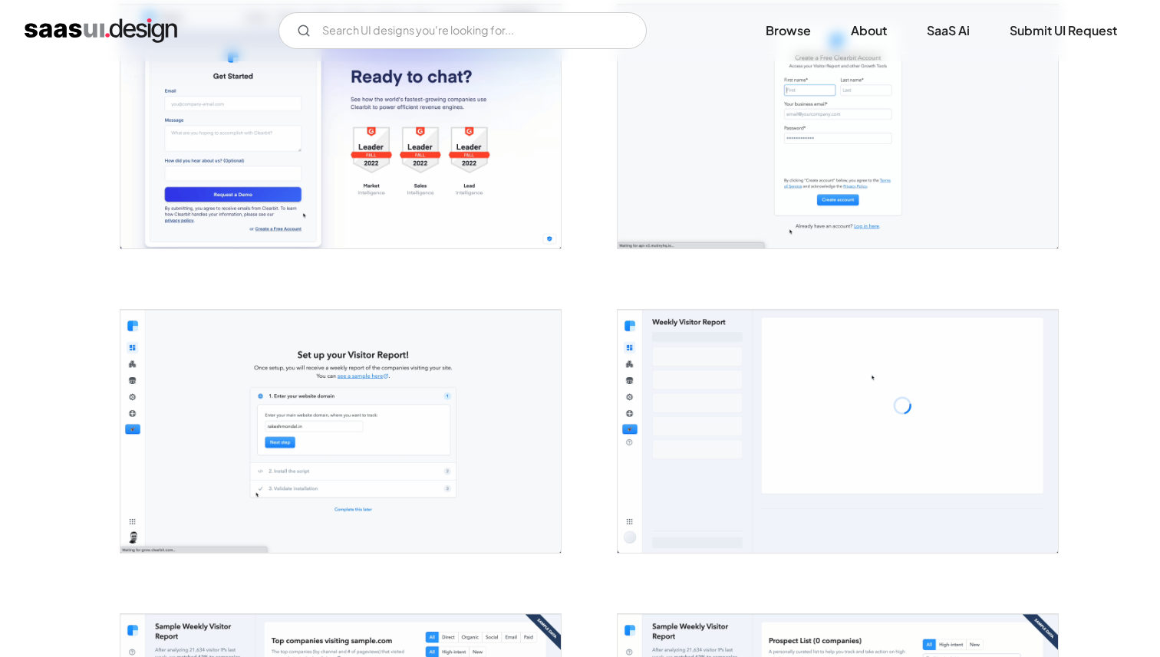
scroll to position [344, 0]
